Goal: Book appointment/travel/reservation

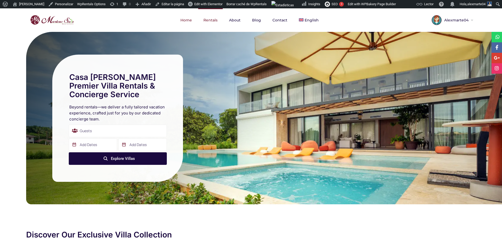
click at [210, 20] on link "Rentals" at bounding box center [210, 20] width 25 height 24
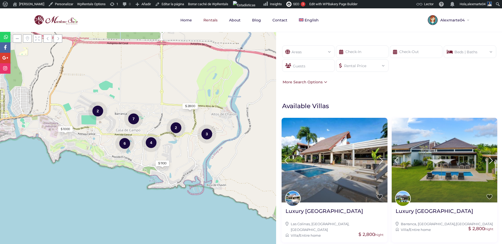
click at [293, 53] on div "Areas" at bounding box center [308, 50] width 44 height 9
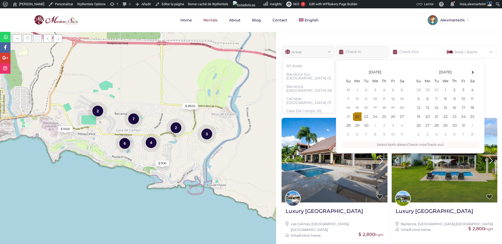
click at [343, 50] on input "text" at bounding box center [362, 51] width 53 height 13
click at [413, 52] on input "text" at bounding box center [416, 51] width 53 height 13
click at [461, 49] on div "Beds | Baths" at bounding box center [470, 50] width 44 height 9
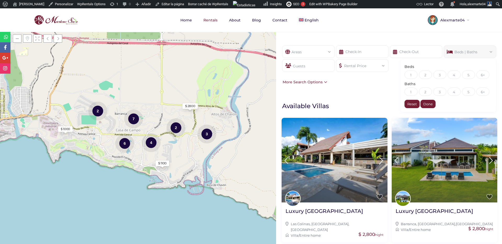
click at [326, 64] on div "Guests" at bounding box center [308, 65] width 53 height 13
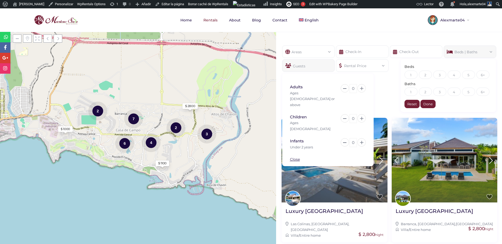
click at [355, 66] on div "Rental Price" at bounding box center [362, 64] width 44 height 9
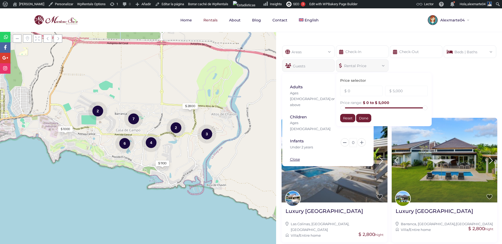
click at [468, 89] on div "Areas All Areas Barranca Sur, Casa De Campo (1) Barranca, Casa De Campo (8) Cac…" at bounding box center [389, 65] width 226 height 55
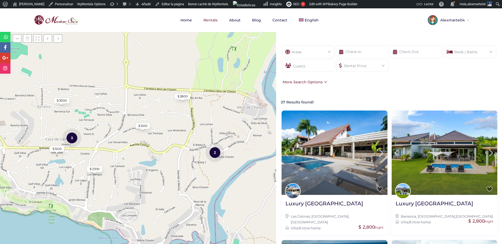
click at [70, 18] on img at bounding box center [56, 20] width 47 height 13
